Goal: Information Seeking & Learning: Learn about a topic

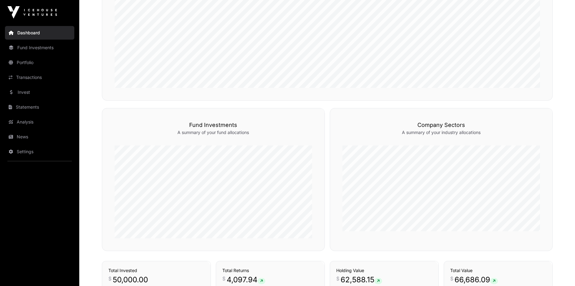
scroll to position [388, 0]
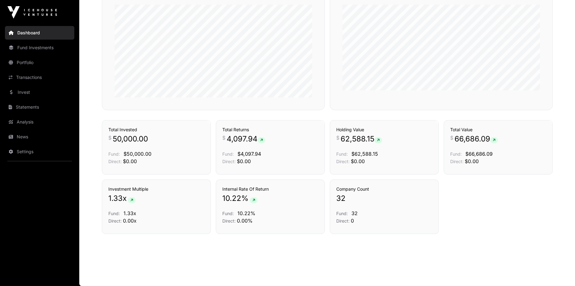
click at [25, 62] on link "Portfolio" at bounding box center [39, 63] width 69 height 14
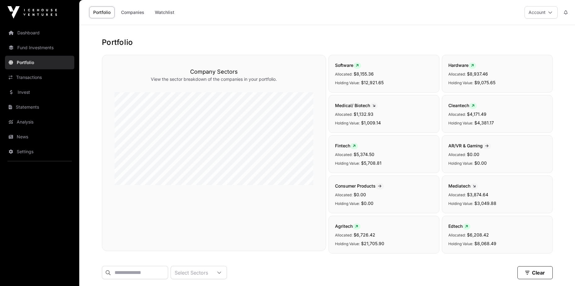
click at [34, 48] on link "Fund Investments" at bounding box center [39, 48] width 69 height 14
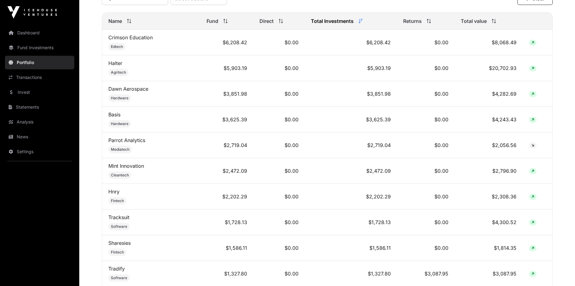
scroll to position [217, 0]
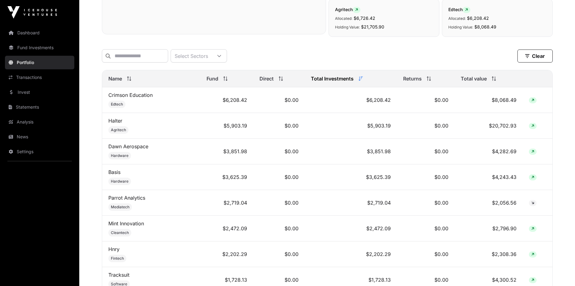
click at [115, 82] on span "Name" at bounding box center [115, 78] width 14 height 7
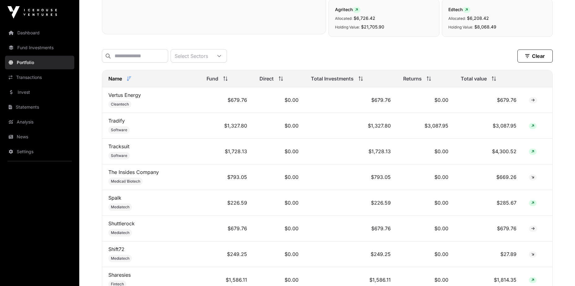
click at [112, 82] on span "Name" at bounding box center [115, 78] width 14 height 7
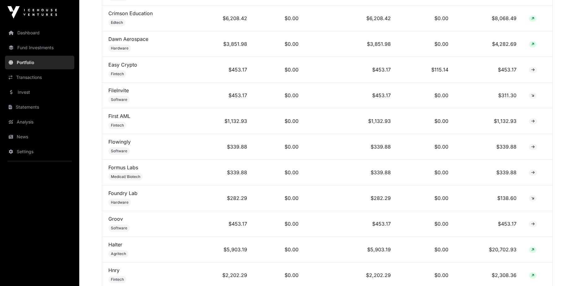
scroll to position [402, 0]
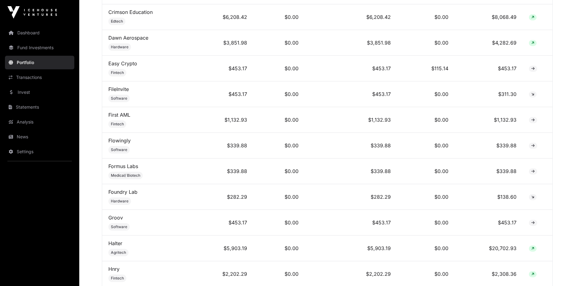
click at [117, 117] on link "First AML" at bounding box center [119, 115] width 22 height 6
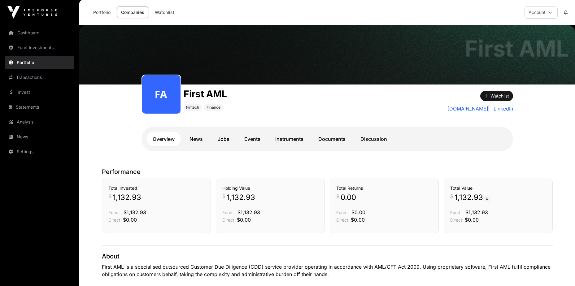
click at [330, 140] on link "Documents" at bounding box center [332, 139] width 40 height 15
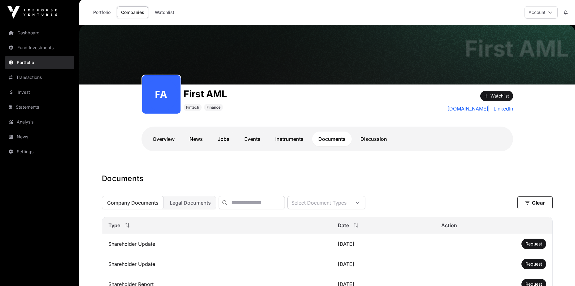
click at [277, 139] on link "Instruments" at bounding box center [289, 139] width 41 height 15
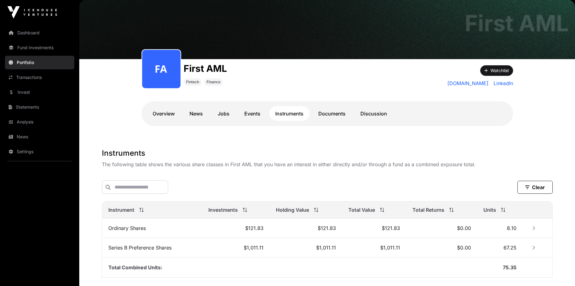
scroll to position [31, 0]
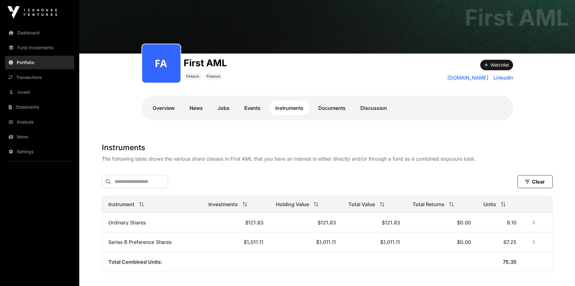
click at [250, 110] on link "Events" at bounding box center [252, 108] width 28 height 15
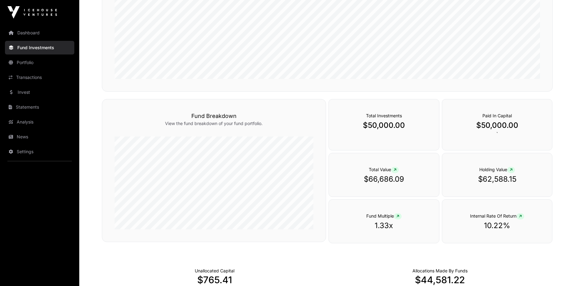
scroll to position [248, 0]
